Goal: Information Seeking & Learning: Learn about a topic

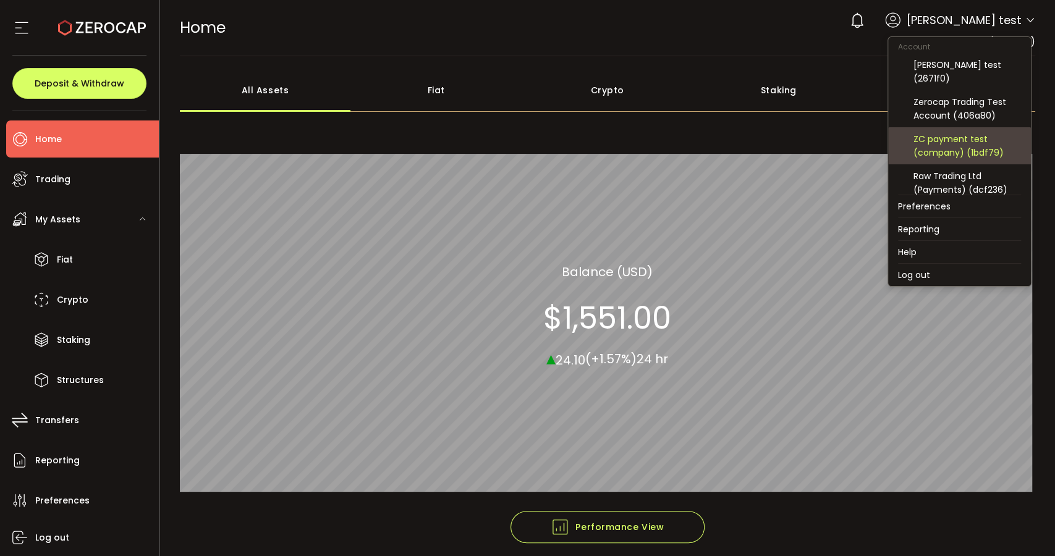
scroll to position [69, 0]
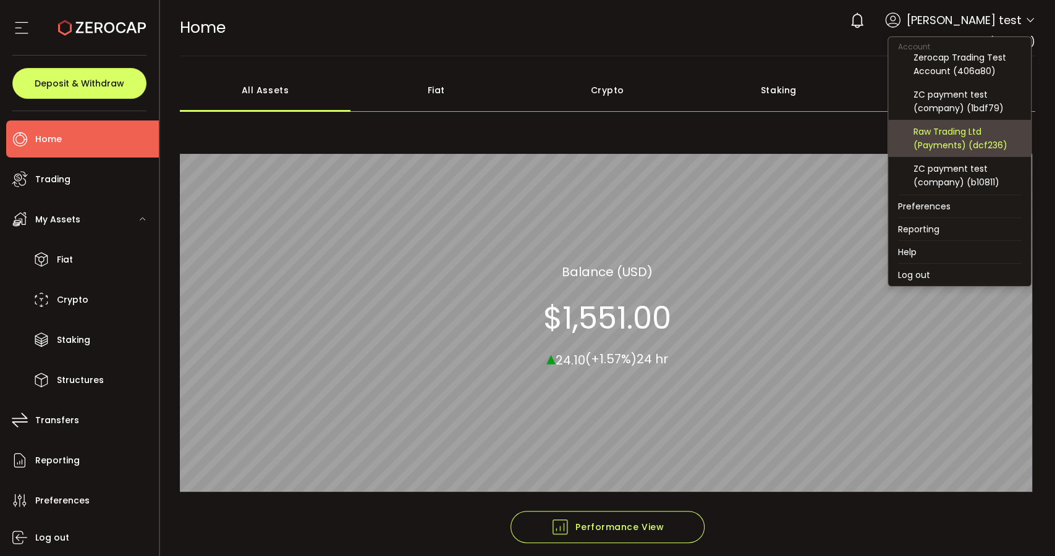
click at [962, 140] on div "Raw Trading Ltd (Payments) (dcf236)" at bounding box center [967, 138] width 108 height 27
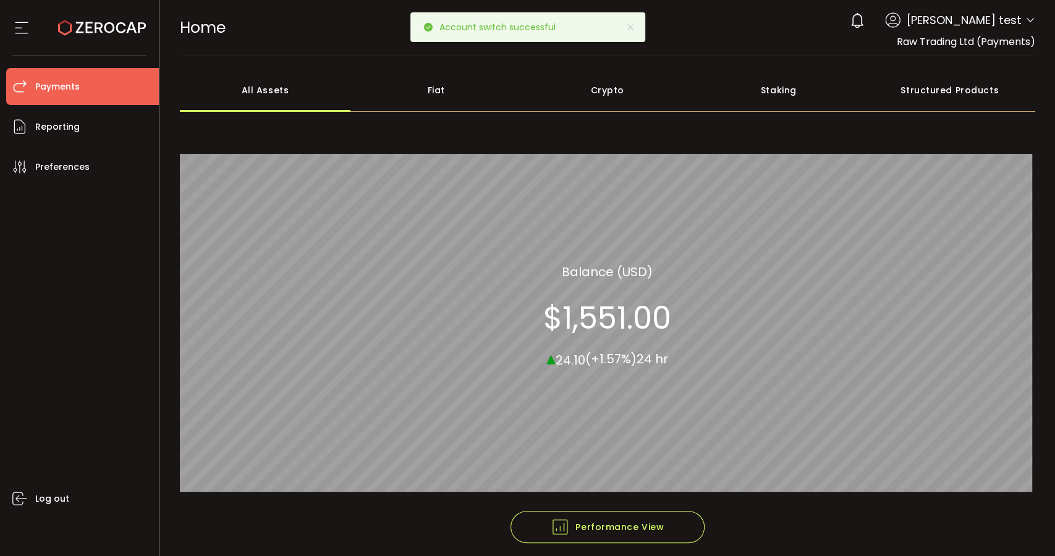
click at [75, 88] on span "Payments" at bounding box center [57, 87] width 44 height 18
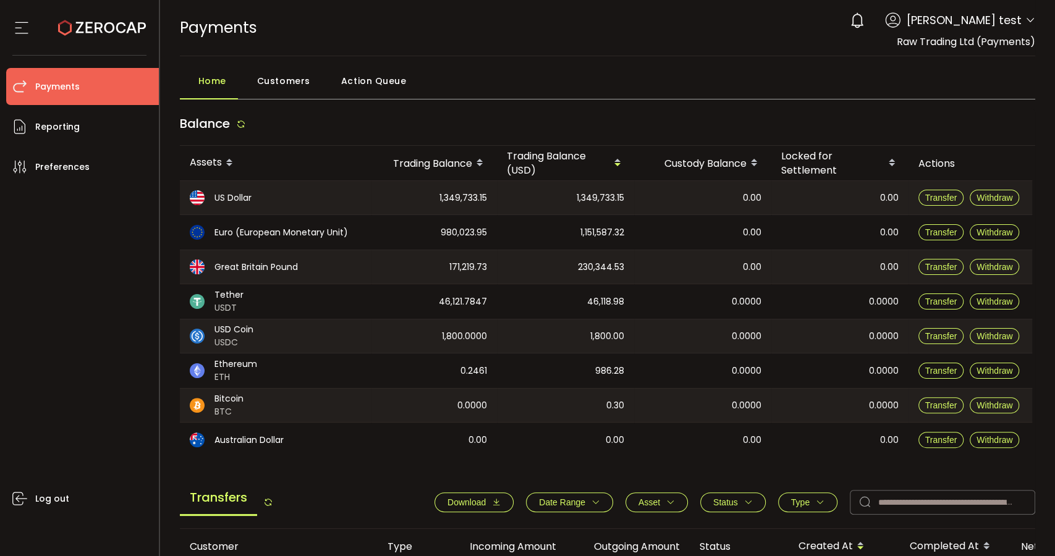
click at [379, 65] on main "Home Customers Action Queue Balance Assets Trading Balance Trading Balance (USD…" at bounding box center [607, 509] width 895 height 907
click at [379, 86] on span "Action Queue" at bounding box center [373, 81] width 65 height 25
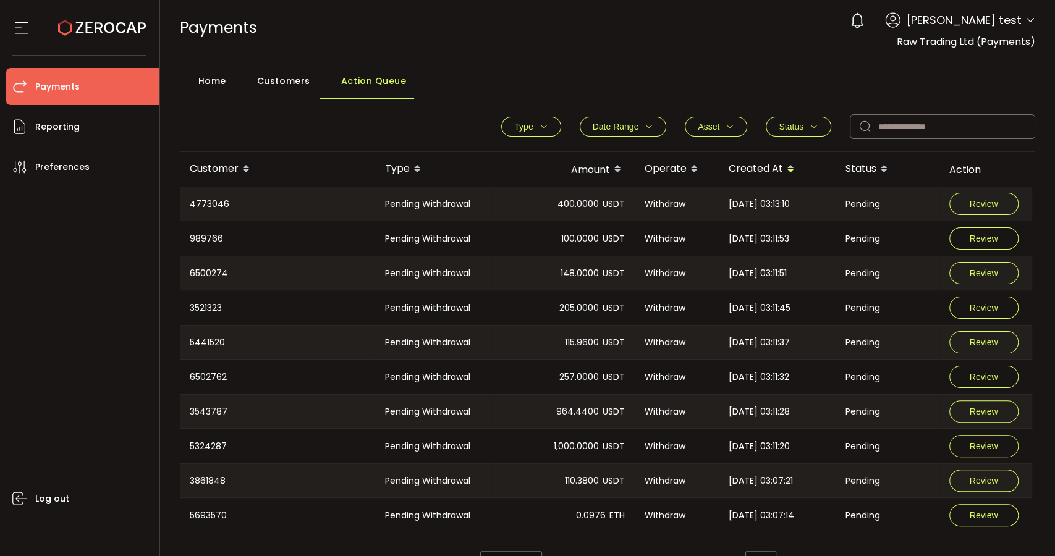
click at [210, 86] on span "Home" at bounding box center [212, 81] width 28 height 25
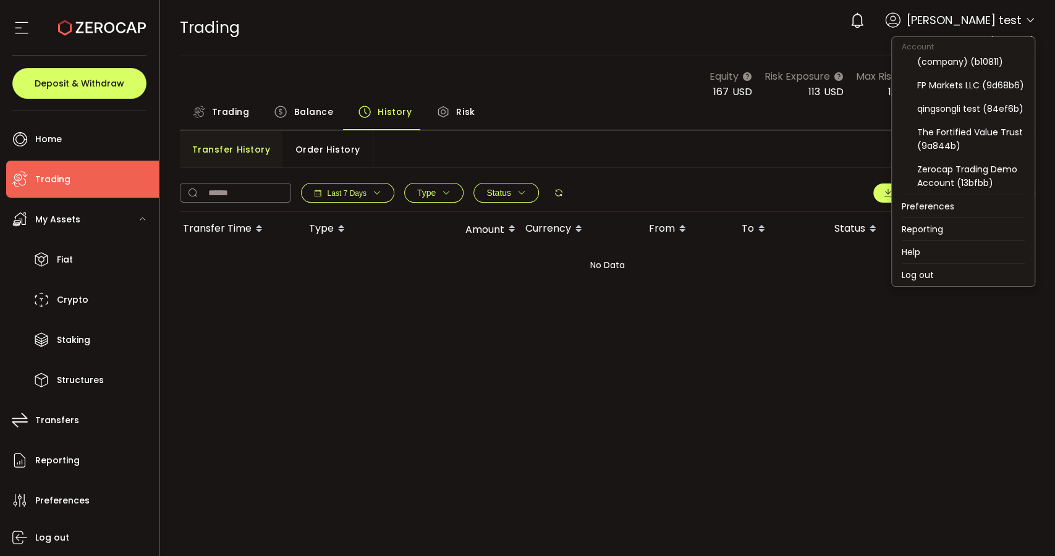
scroll to position [216, 0]
click at [986, 141] on div "The Fortified Value Trust (9a844b)" at bounding box center [971, 138] width 108 height 27
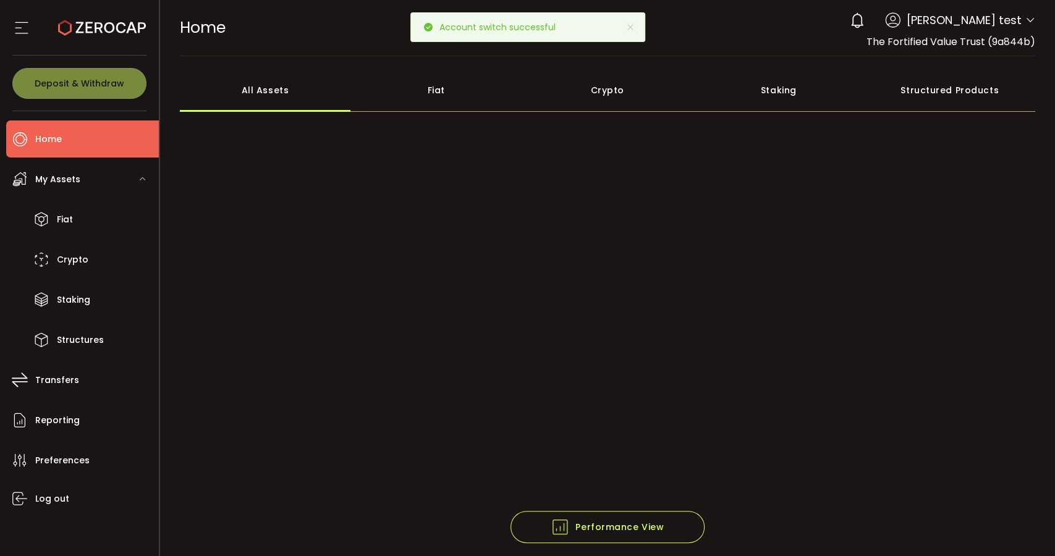
click at [978, 88] on div "Structured Products" at bounding box center [949, 90] width 171 height 43
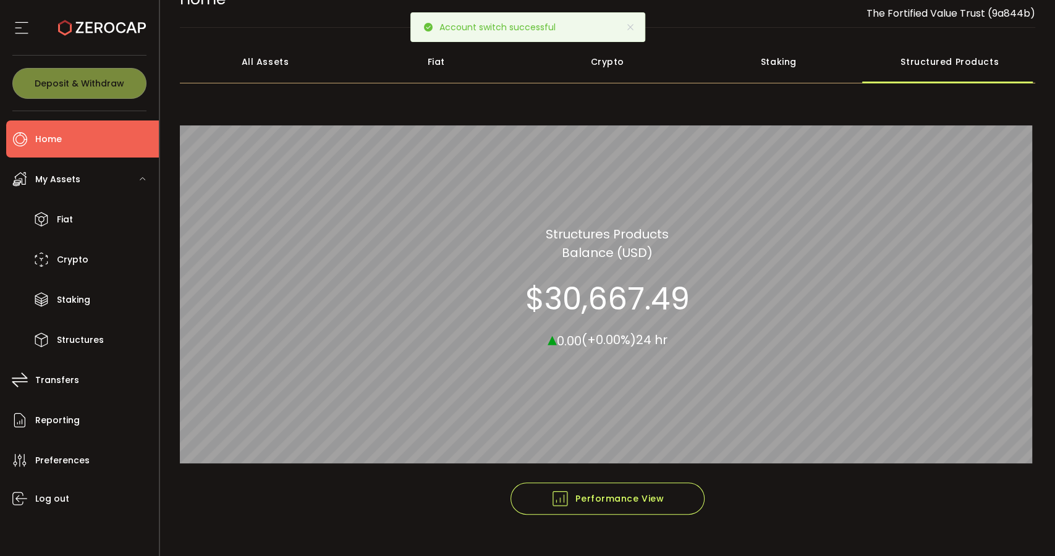
scroll to position [52, 0]
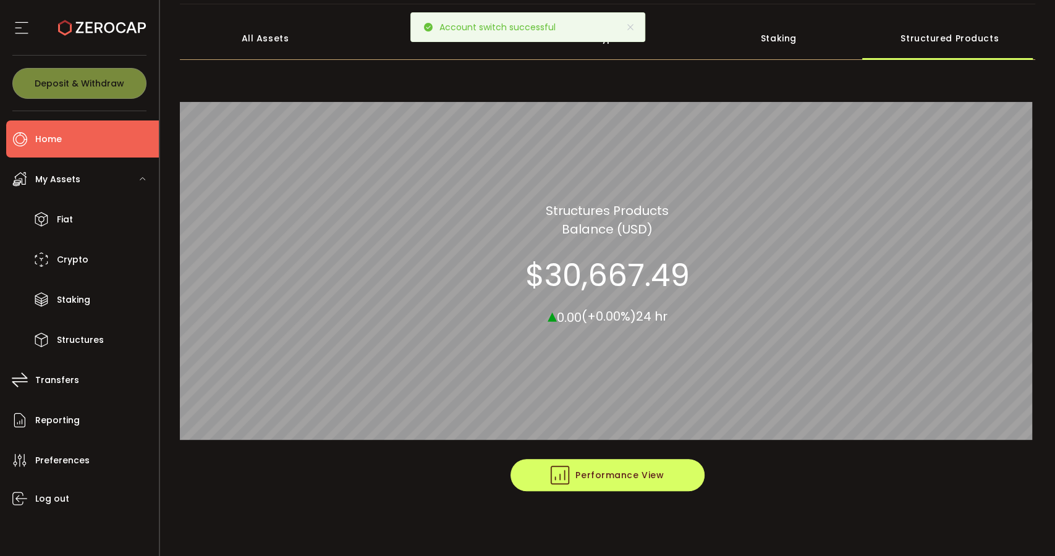
click at [686, 475] on button "Performance View" at bounding box center [607, 475] width 194 height 32
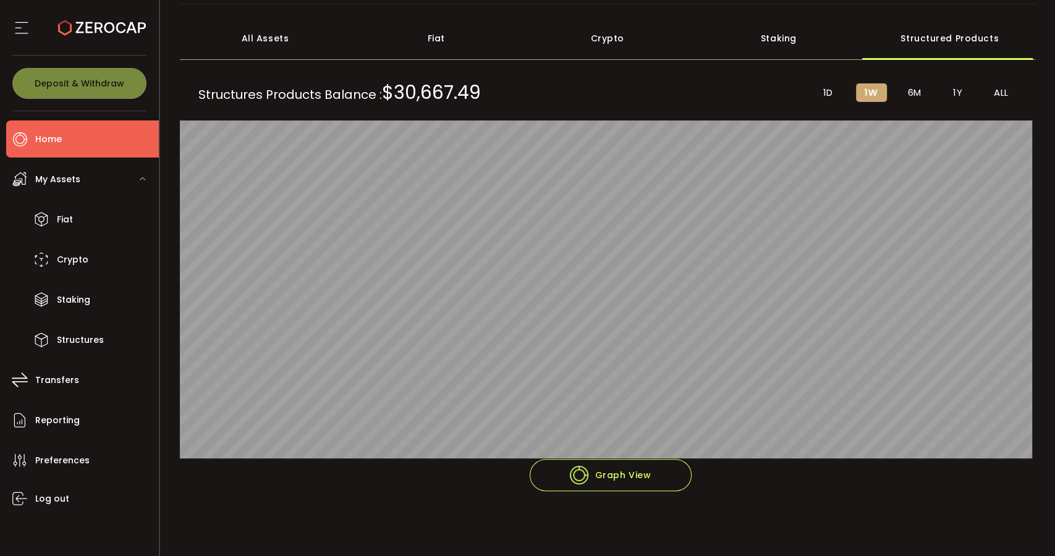
click at [829, 90] on span "1D" at bounding box center [828, 92] width 10 height 11
click at [872, 89] on span "1W" at bounding box center [870, 92] width 13 height 11
click at [902, 101] on li "6M" at bounding box center [914, 92] width 31 height 19
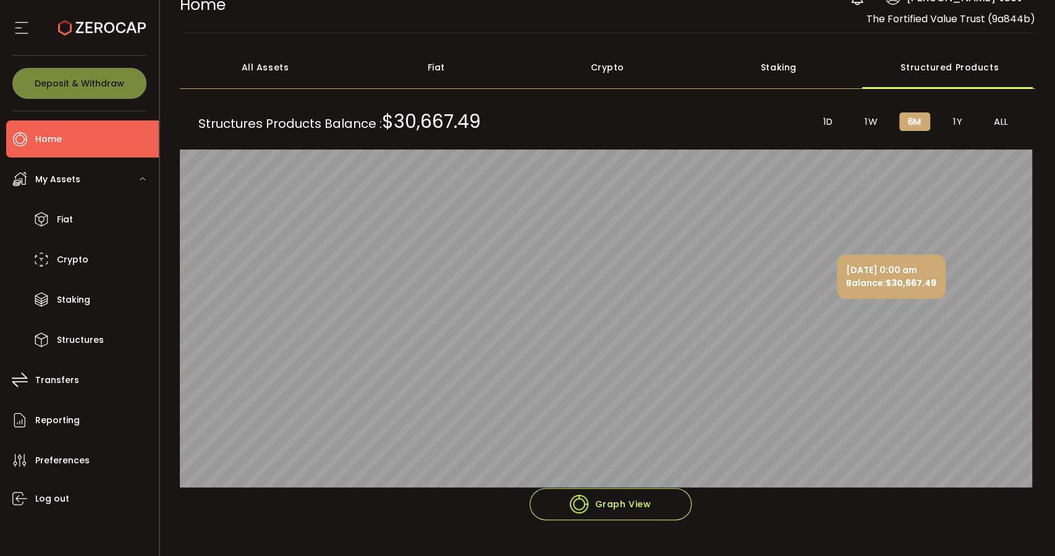
scroll to position [0, 0]
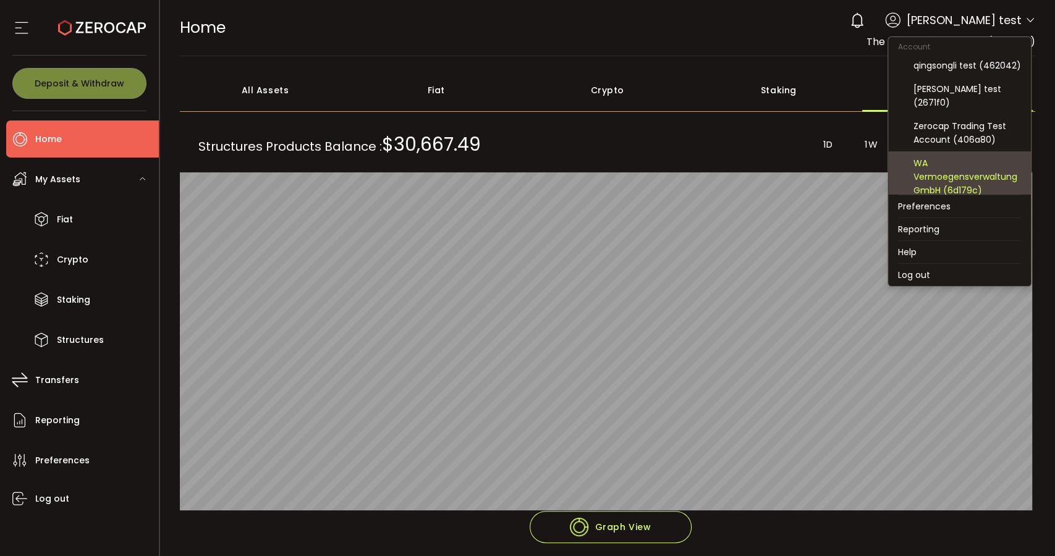
click at [969, 172] on div "WA Vermoegensverwaltung GmbH (6d179c)" at bounding box center [967, 176] width 108 height 41
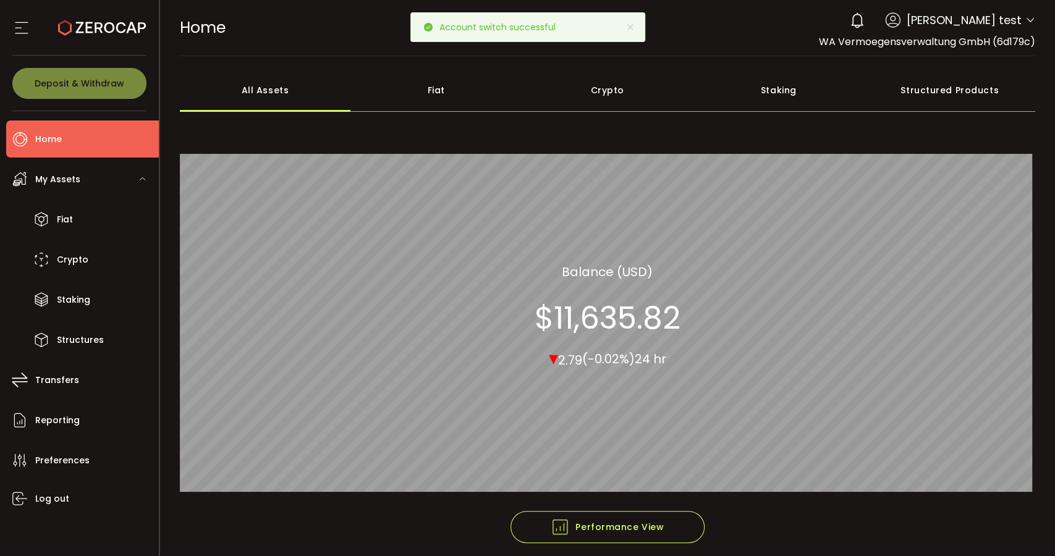
click at [919, 93] on div "Structured Products" at bounding box center [949, 90] width 171 height 43
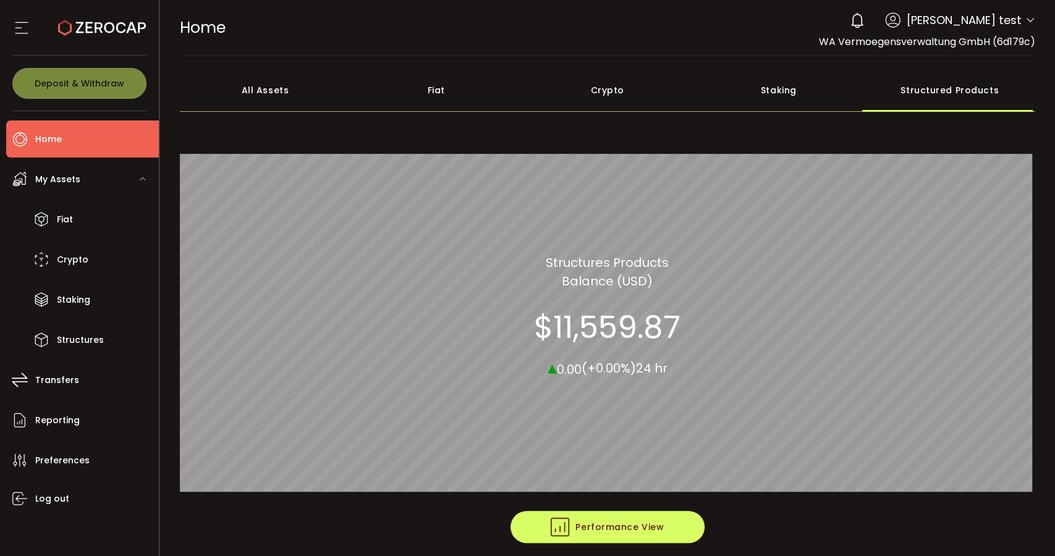
click at [674, 532] on button "Performance View" at bounding box center [607, 527] width 194 height 32
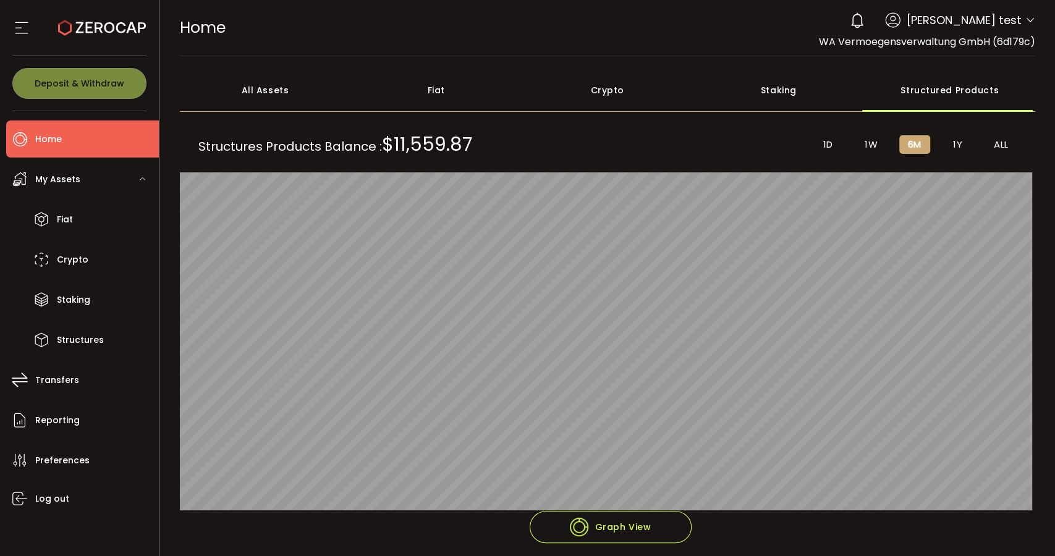
click at [864, 154] on div "Structures Products Balance : $11,559.87 1D 1W 6M 1Y ALL [DATE] 0:00 am Balance…" at bounding box center [608, 315] width 856 height 391
click at [874, 138] on li "1W" at bounding box center [871, 144] width 31 height 19
click at [914, 132] on div "Structures Products Balance : $11,559.87 1D 1W 6M 1Y ALL [DATE] 6:44 am Balance…" at bounding box center [608, 315] width 856 height 391
click at [914, 143] on span "6M" at bounding box center [915, 144] width 14 height 11
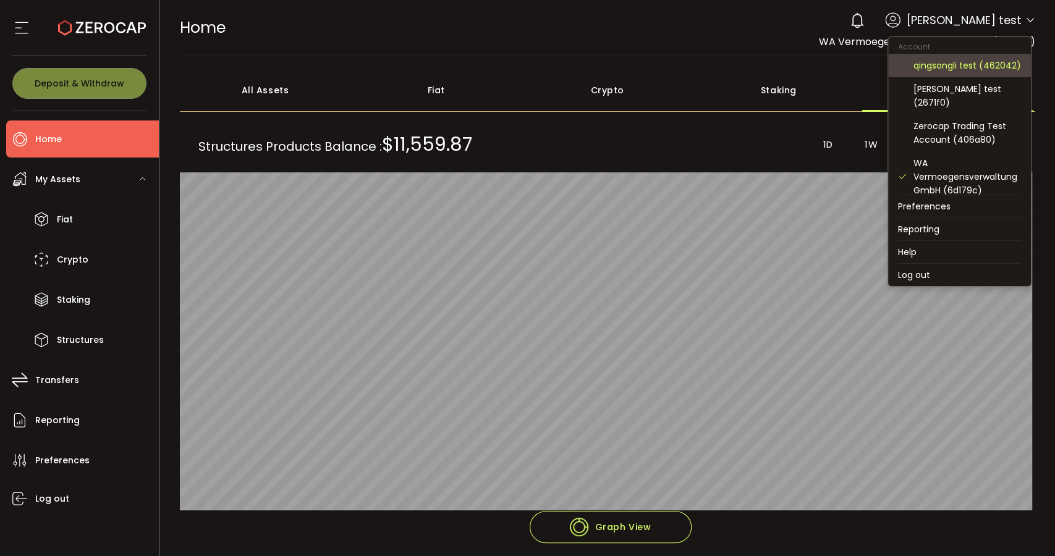
click at [968, 60] on div "qingsongli test (462042)" at bounding box center [967, 66] width 108 height 14
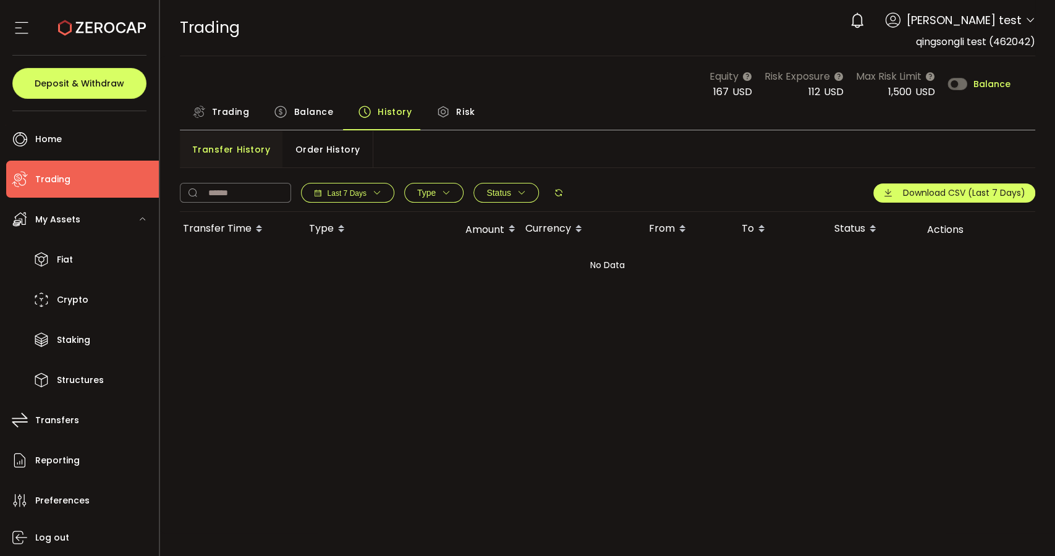
click at [311, 111] on span "Balance" at bounding box center [313, 111] width 40 height 25
